Goal: Find specific page/section: Find specific page/section

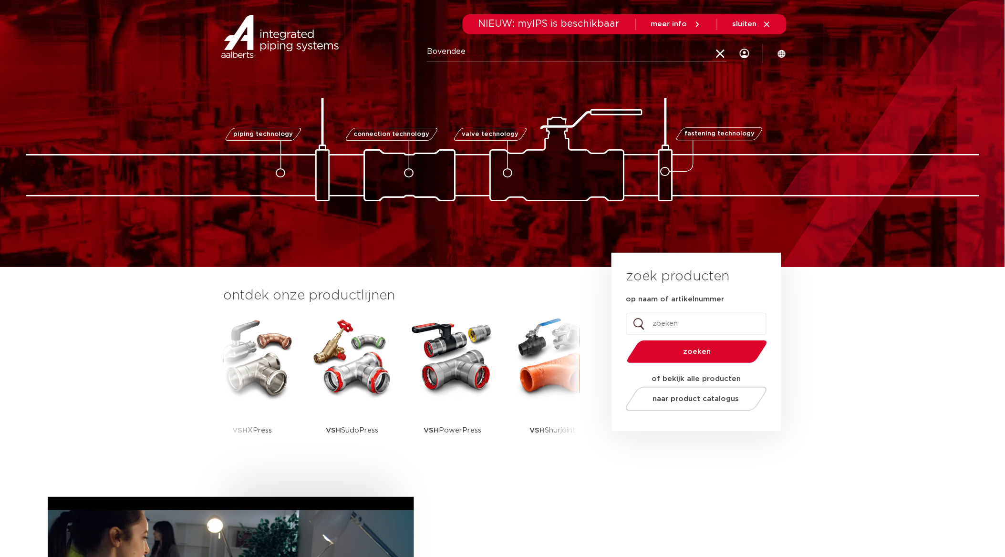
type input "bovendeel"
click button "Zoeken" at bounding box center [0, 0] width 0 height 0
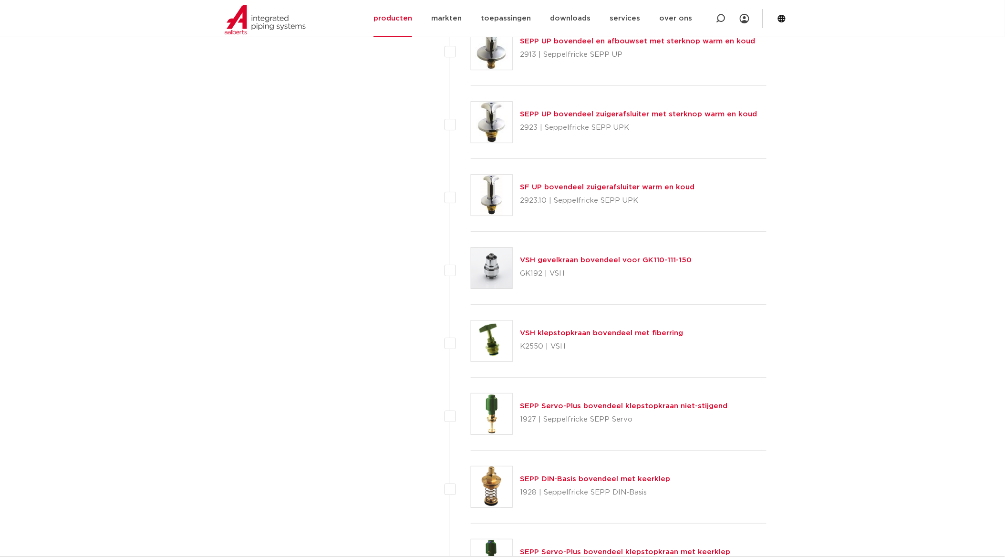
scroll to position [1084, 0]
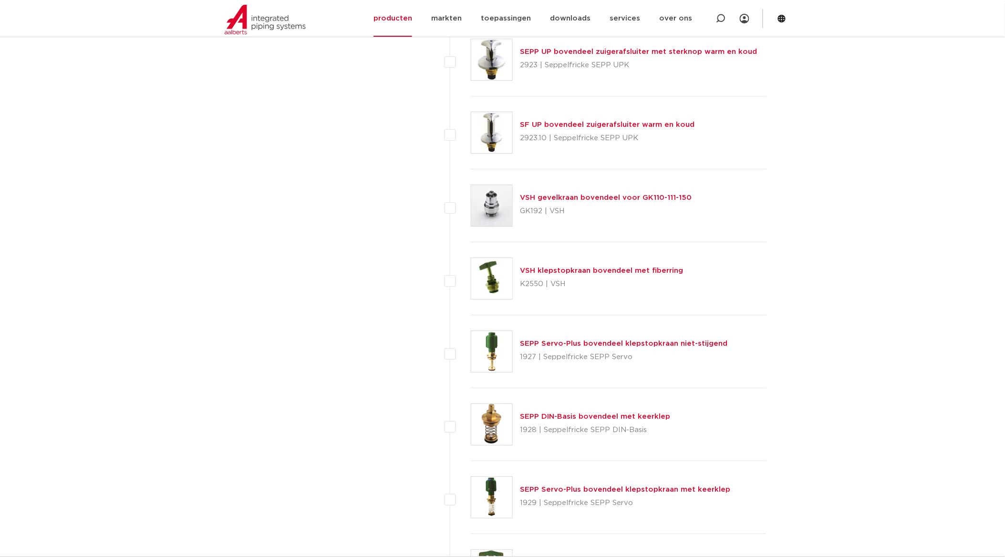
click at [597, 270] on link "VSH klepstopkraan bovendeel met fiberring" at bounding box center [602, 270] width 163 height 7
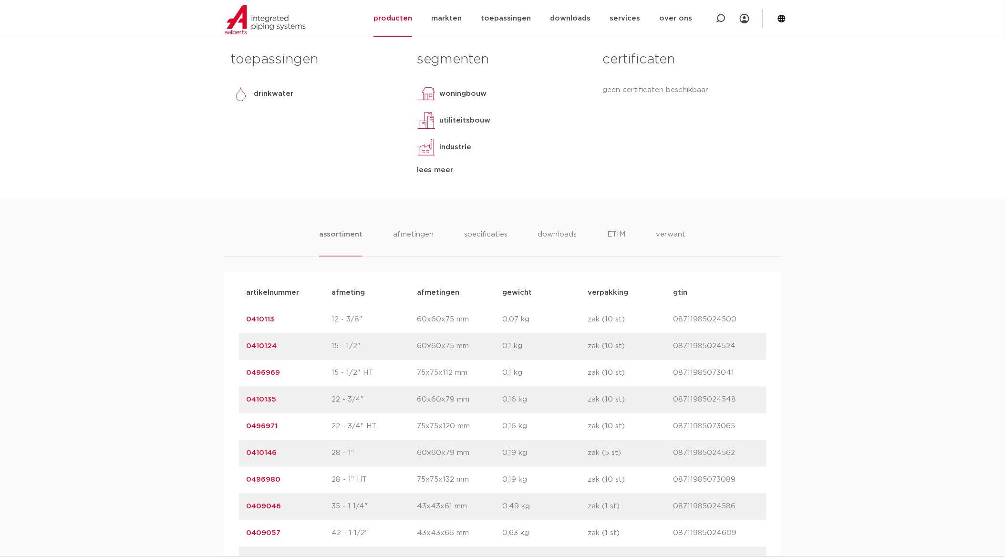
scroll to position [477, 0]
